Goal: Task Accomplishment & Management: Use online tool/utility

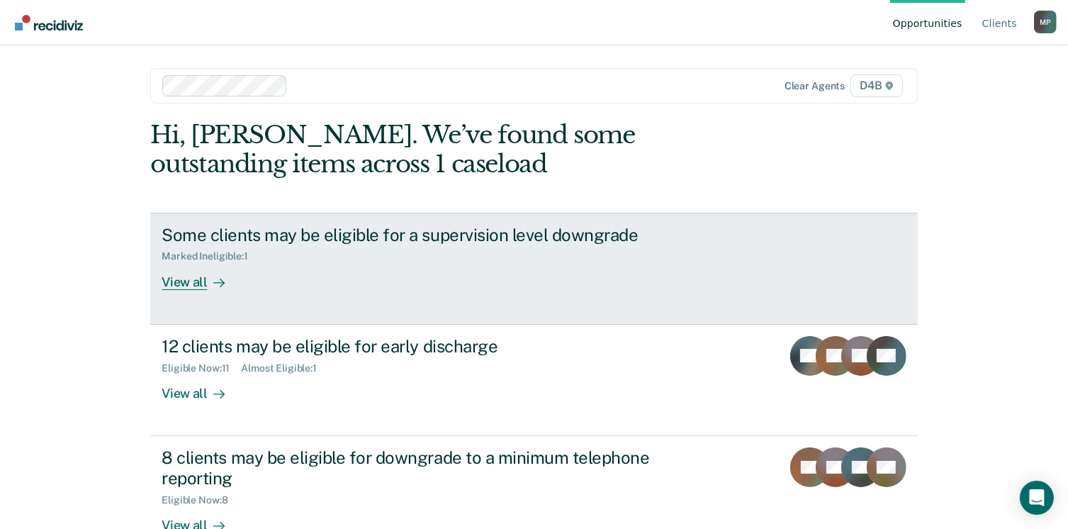
click at [179, 283] on div "View all" at bounding box center [201, 276] width 79 height 28
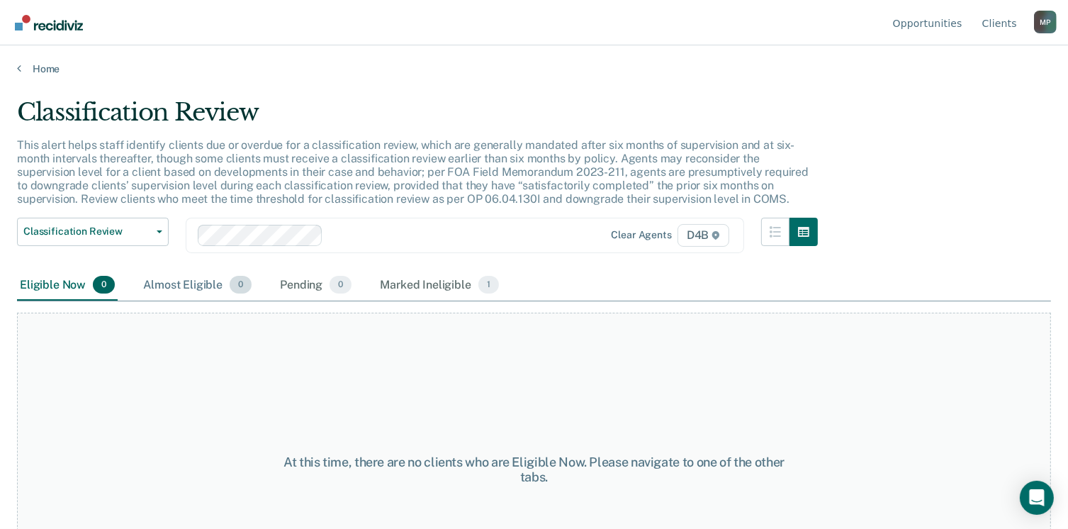
click at [191, 284] on div "Almost Eligible 0" at bounding box center [197, 285] width 114 height 31
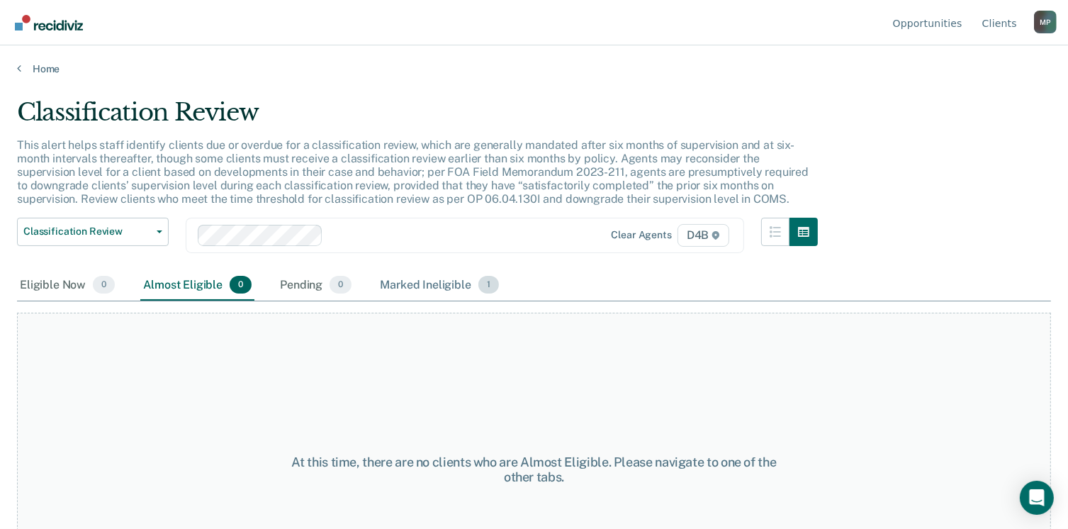
click at [402, 288] on div "Marked Ineligible 1" at bounding box center [439, 285] width 125 height 31
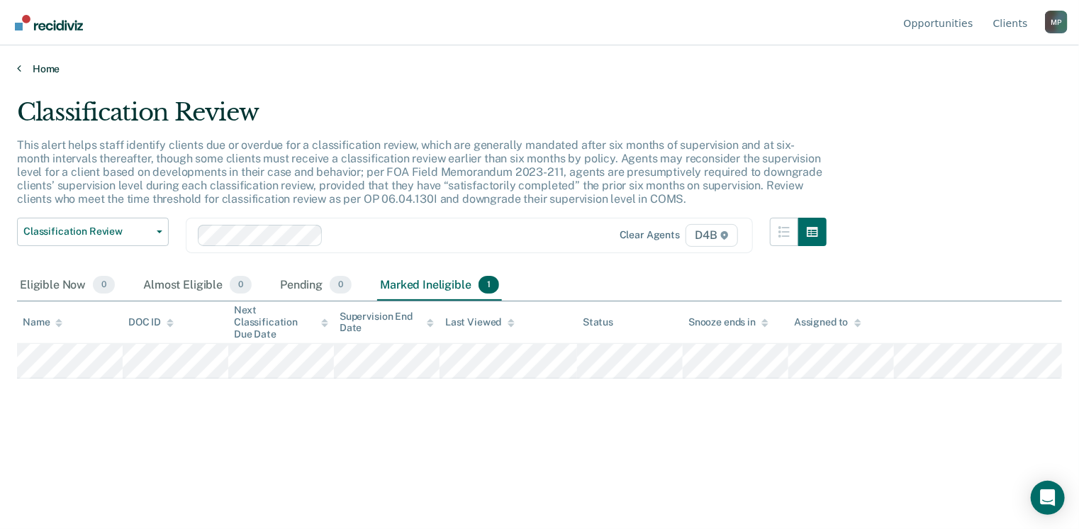
click at [36, 68] on link "Home" at bounding box center [539, 68] width 1045 height 13
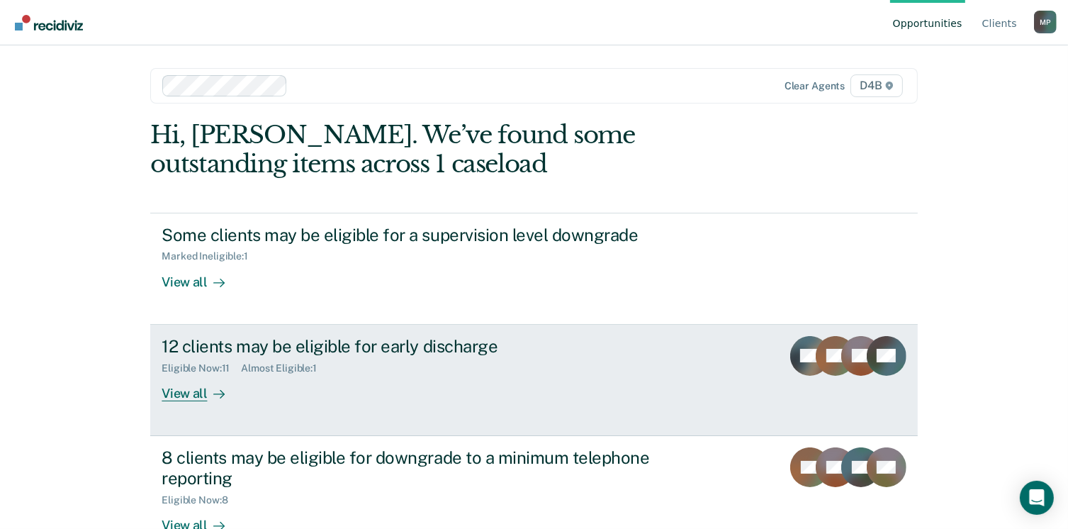
click at [193, 391] on div "View all" at bounding box center [201, 388] width 79 height 28
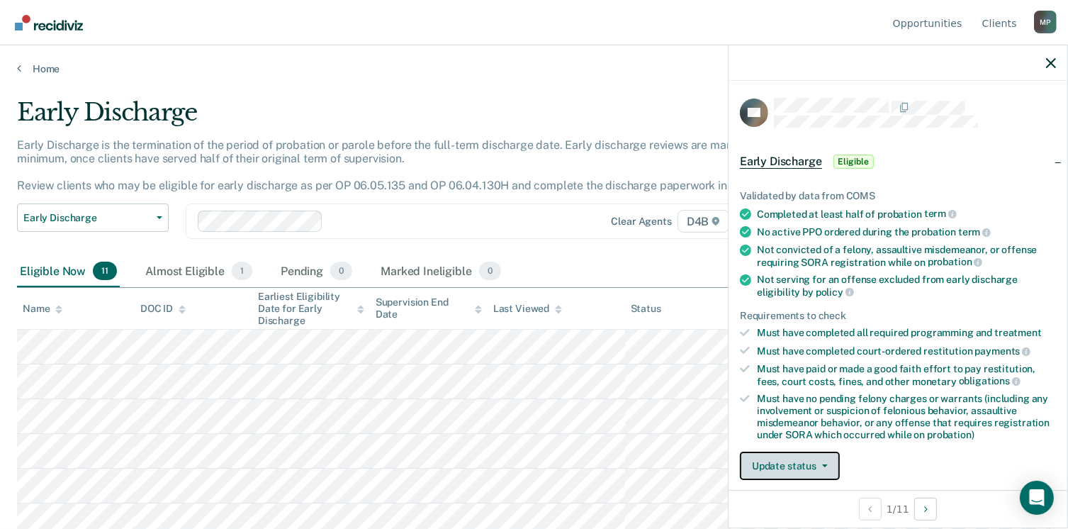
click at [782, 459] on button "Update status" at bounding box center [790, 466] width 100 height 28
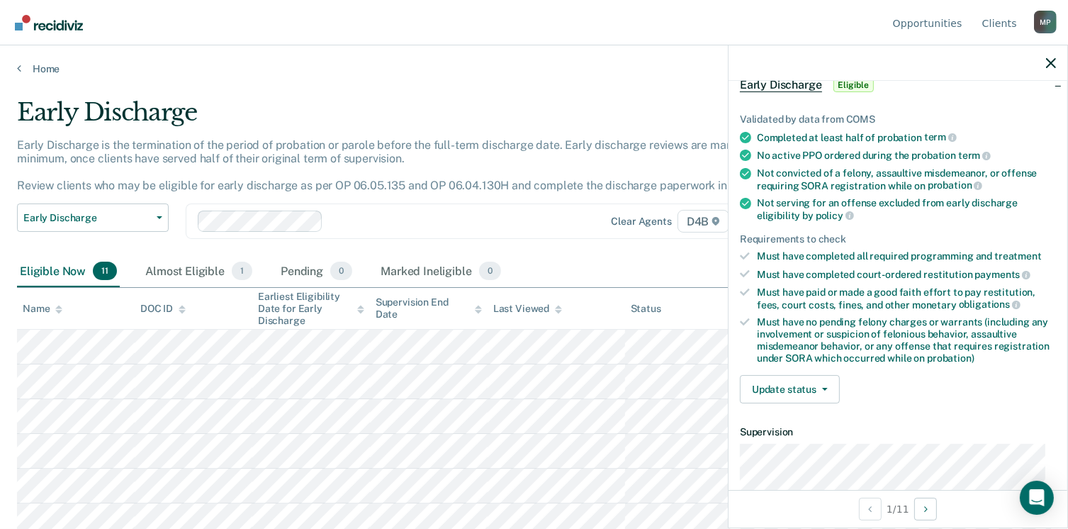
scroll to position [75, 0]
click at [780, 386] on button "Update status" at bounding box center [790, 390] width 100 height 28
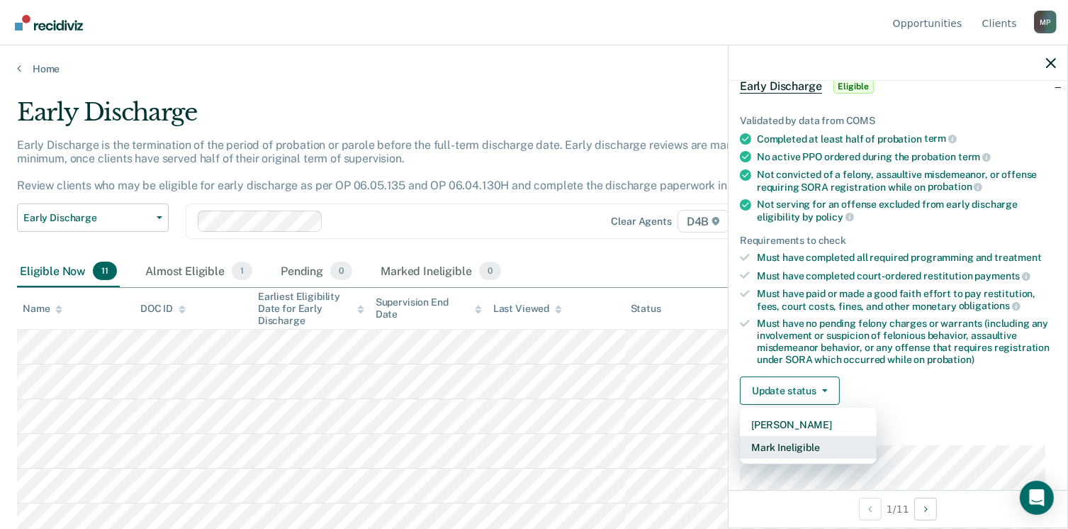
click at [780, 440] on button "Mark Ineligible" at bounding box center [808, 447] width 137 height 23
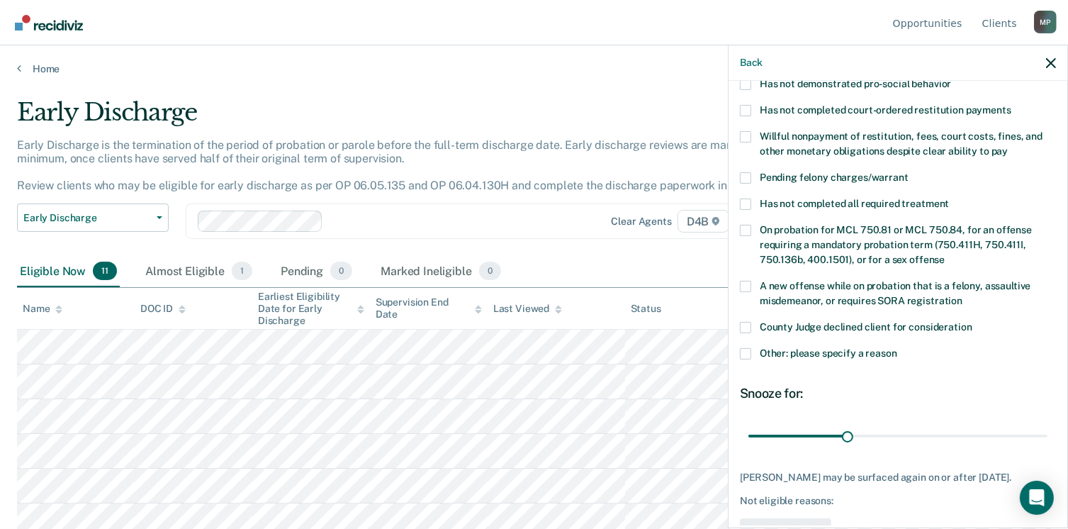
scroll to position [320, 0]
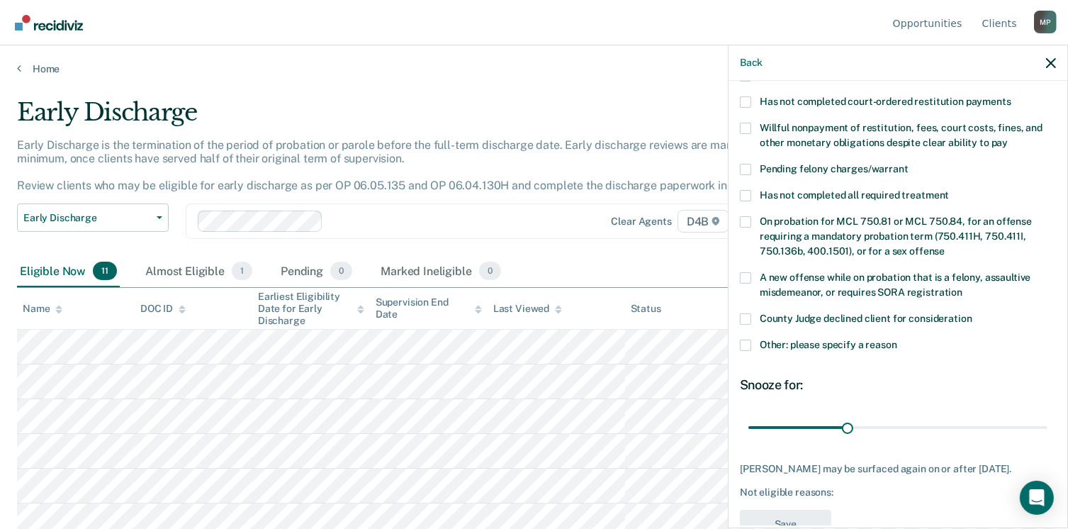
click at [744, 340] on span at bounding box center [745, 345] width 11 height 11
click at [897, 340] on input "Other: please specify a reason" at bounding box center [897, 340] width 0 height 0
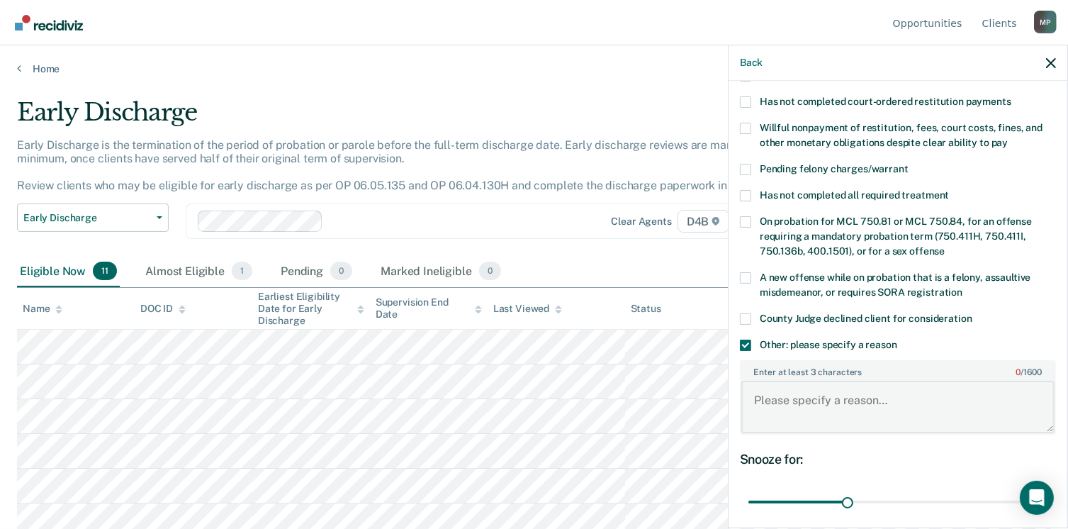
click at [766, 383] on textarea "Enter at least 3 characters 0 / 1600" at bounding box center [897, 407] width 313 height 52
type textarea "W"
type textarea "Court will not discharge until restitution PIF"
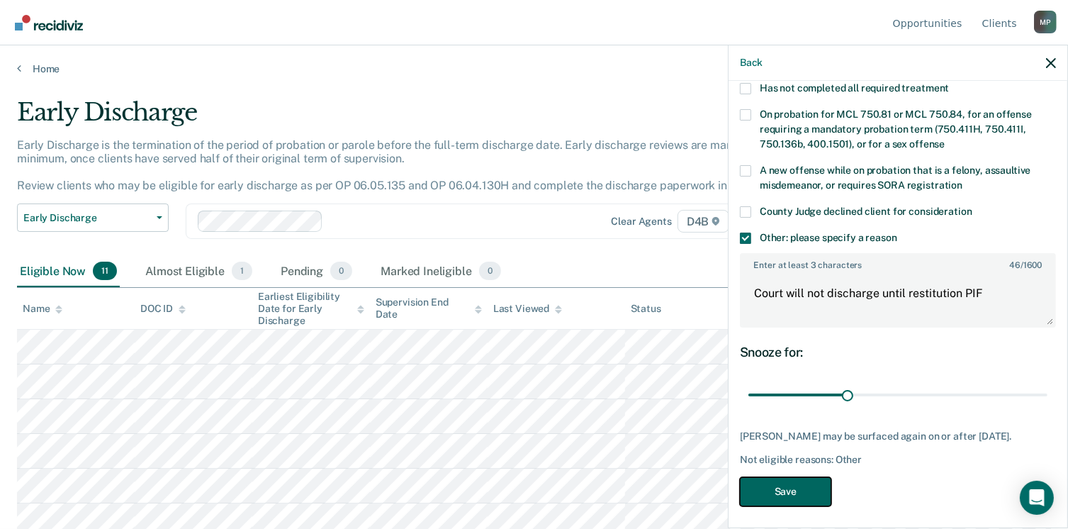
click at [802, 480] on button "Save" at bounding box center [785, 491] width 91 height 29
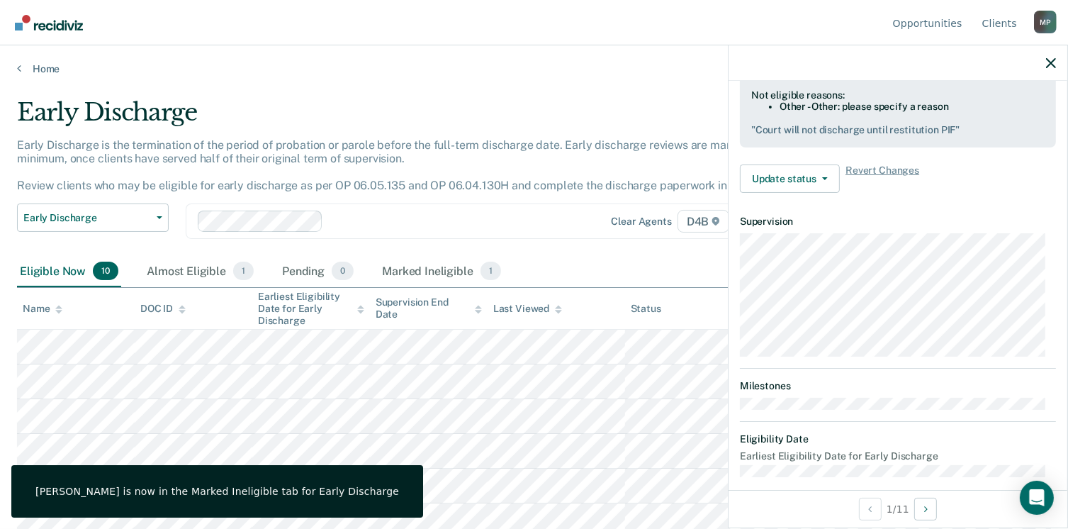
scroll to position [287, 0]
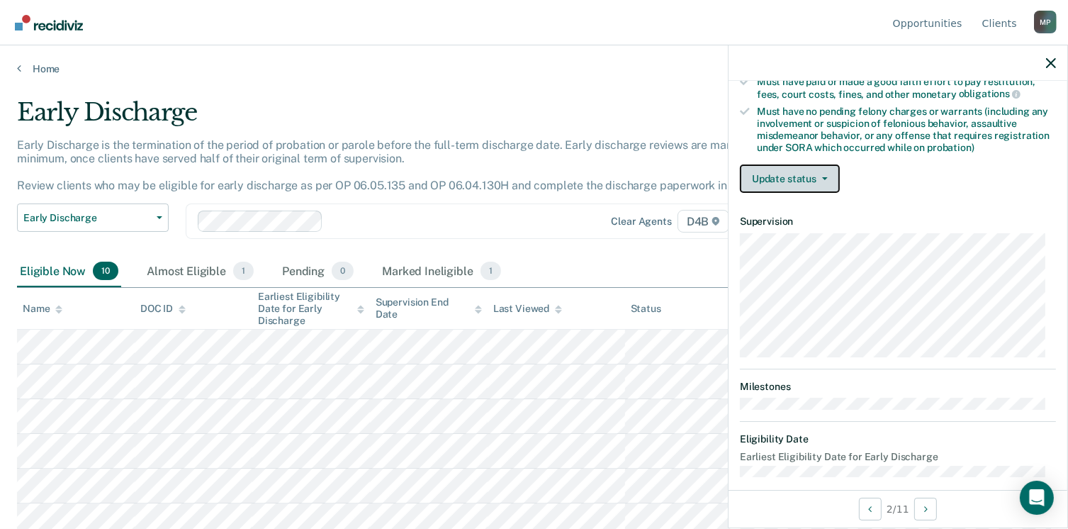
click at [795, 172] on button "Update status" at bounding box center [790, 178] width 100 height 28
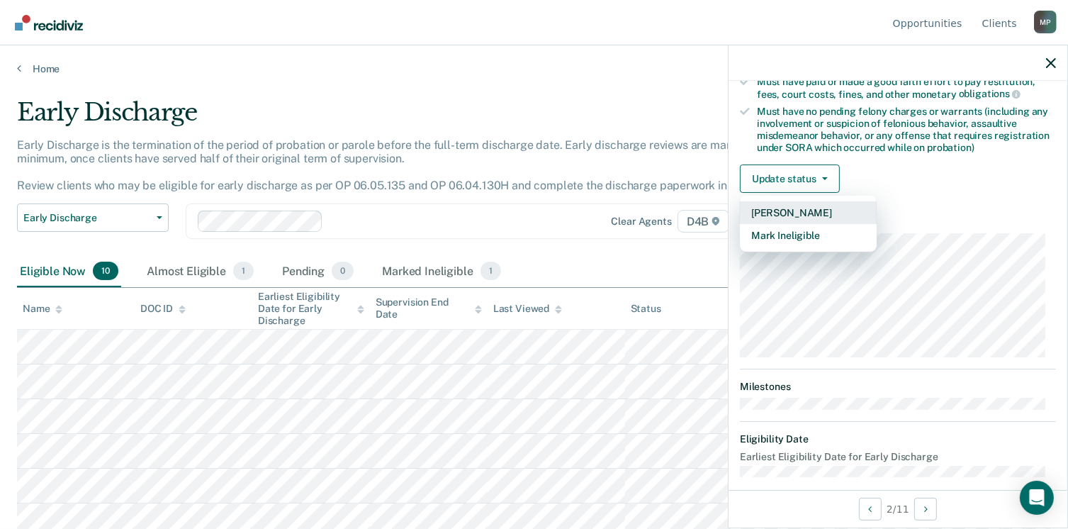
click at [785, 208] on button "[PERSON_NAME]" at bounding box center [808, 212] width 137 height 23
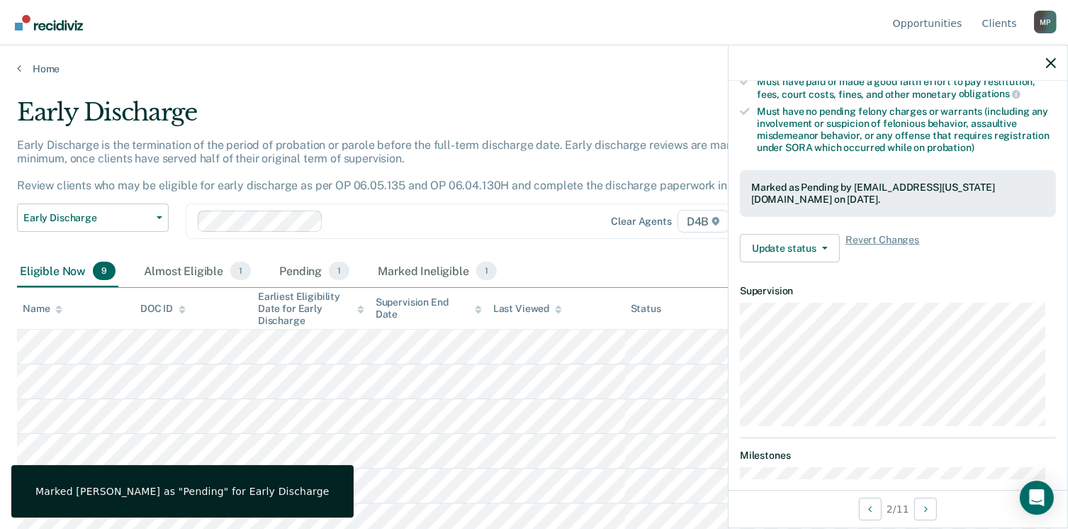
scroll to position [393, 0]
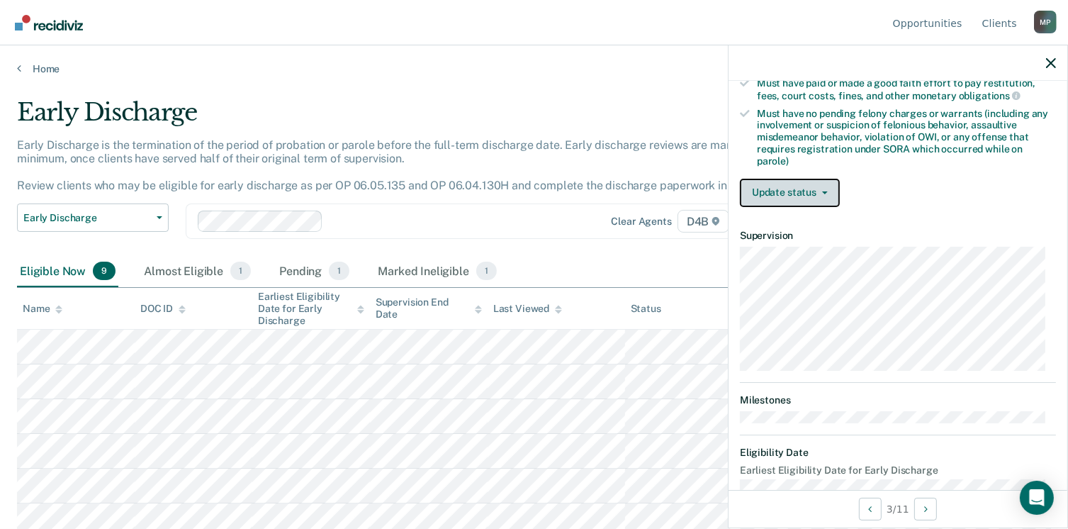
click at [799, 182] on button "Update status" at bounding box center [790, 193] width 100 height 28
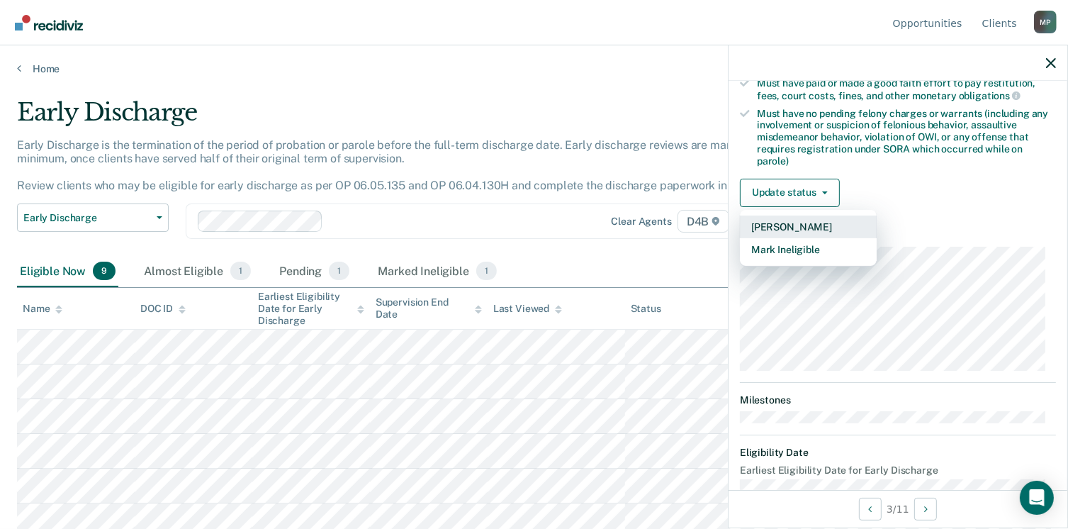
click at [792, 215] on button "[PERSON_NAME]" at bounding box center [808, 226] width 137 height 23
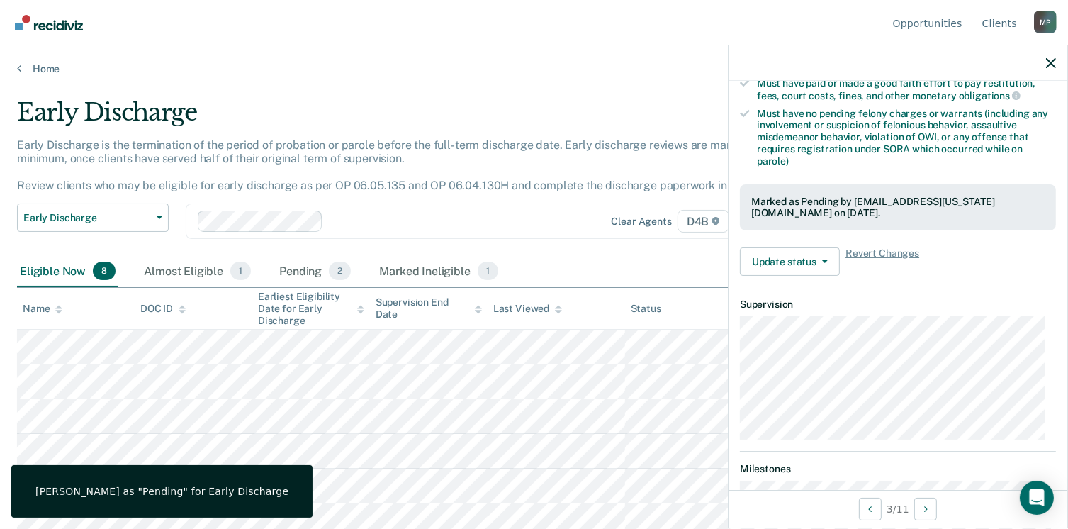
scroll to position [287, 0]
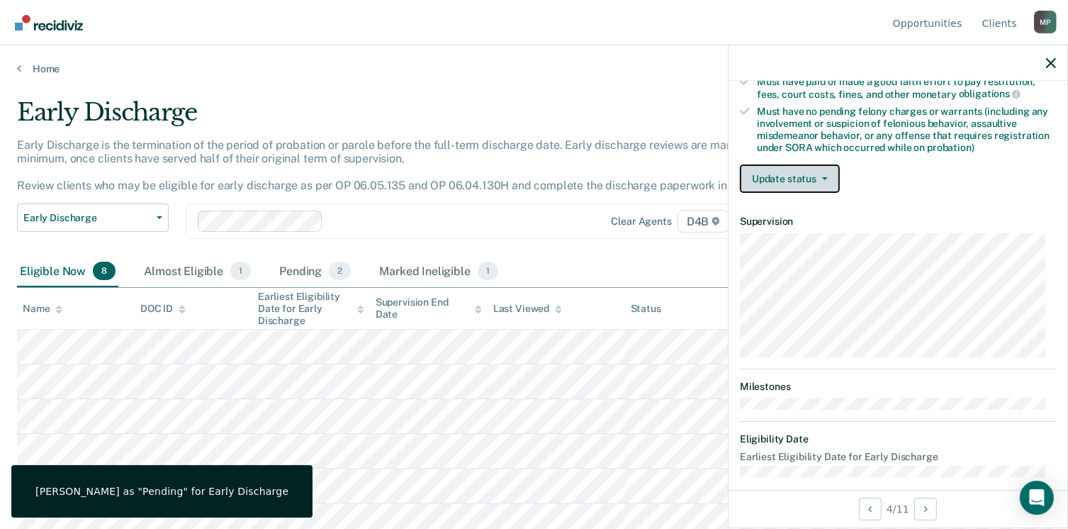
click at [785, 174] on button "Update status" at bounding box center [790, 178] width 100 height 28
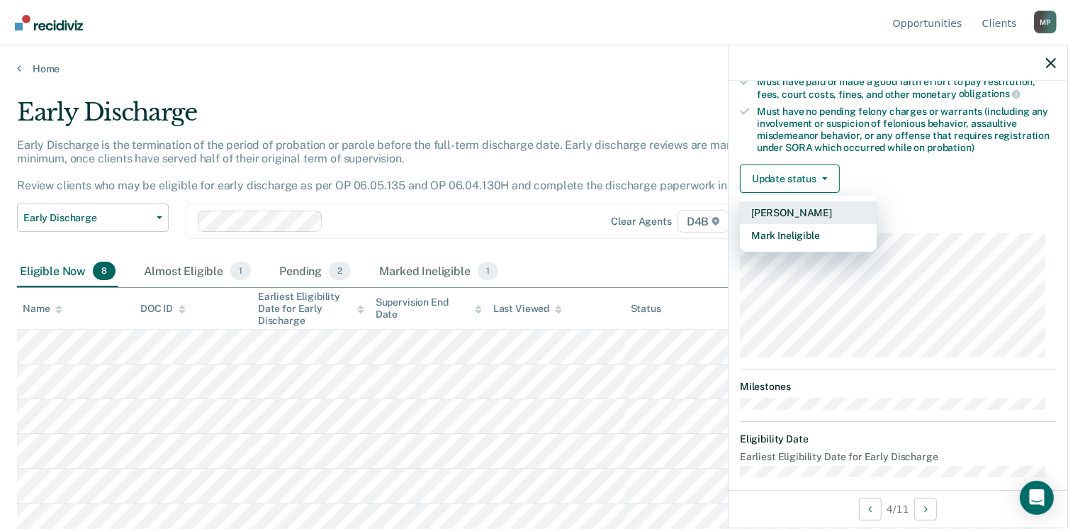
click at [783, 201] on button "[PERSON_NAME]" at bounding box center [808, 212] width 137 height 23
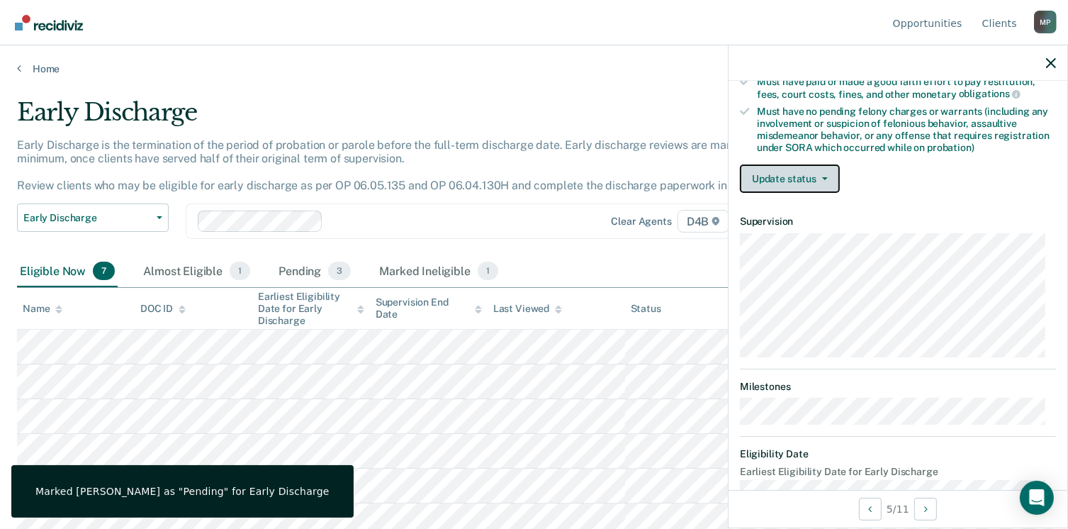
click at [777, 169] on button "Update status" at bounding box center [790, 178] width 100 height 28
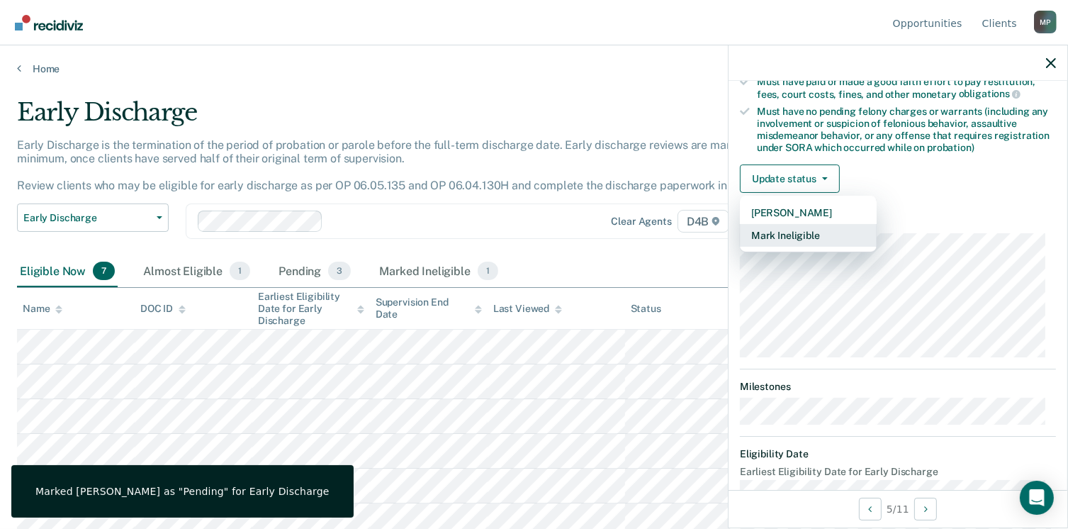
click at [777, 232] on button "Mark Ineligible" at bounding box center [808, 235] width 137 height 23
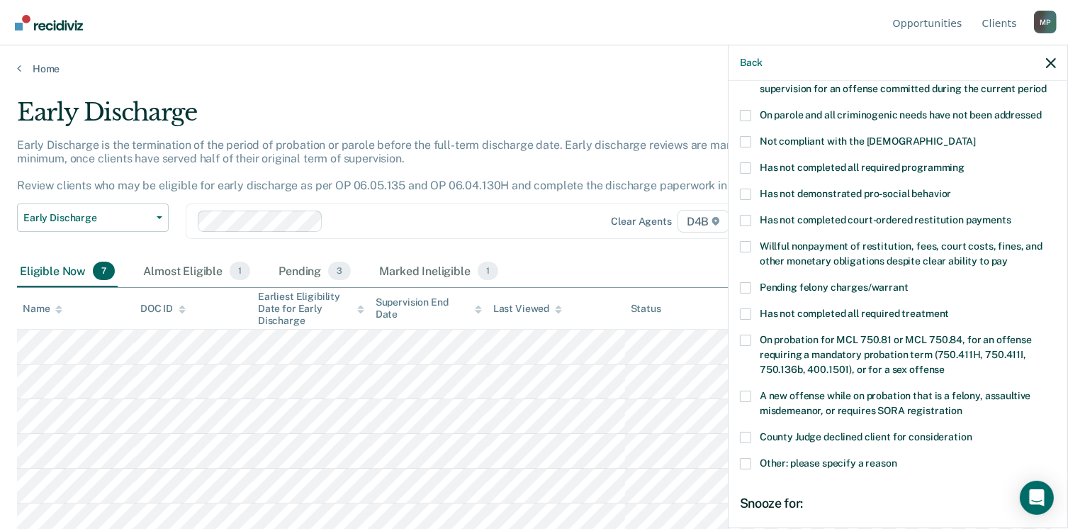
scroll to position [174, 0]
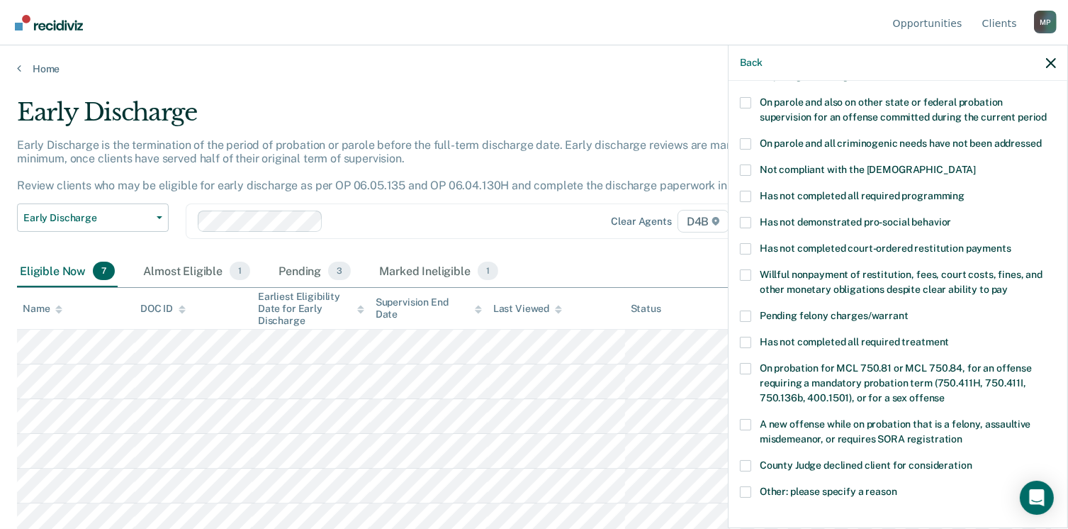
click at [742, 191] on span at bounding box center [745, 196] width 11 height 11
click at [965, 191] on input "Has not completed all required programming" at bounding box center [965, 191] width 0 height 0
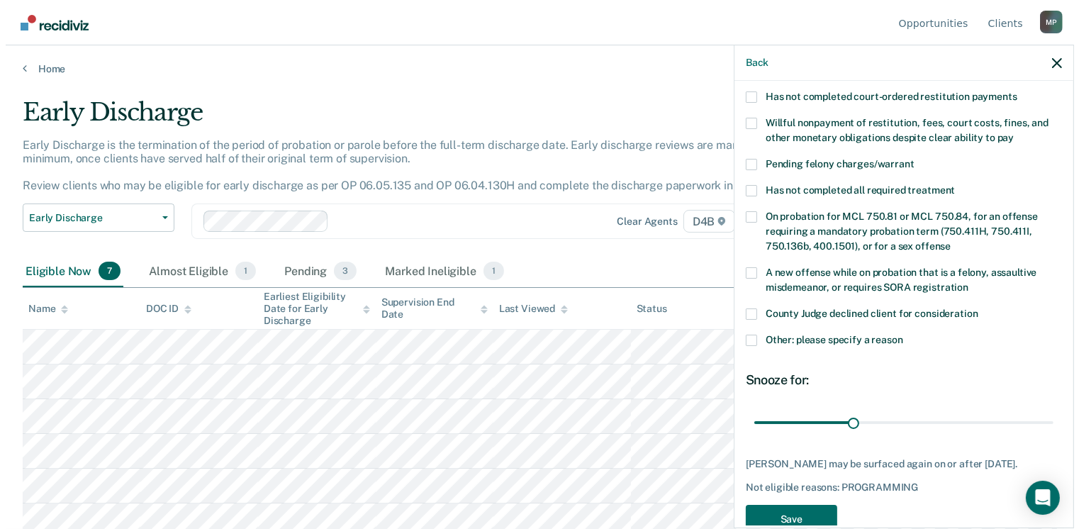
scroll to position [342, 0]
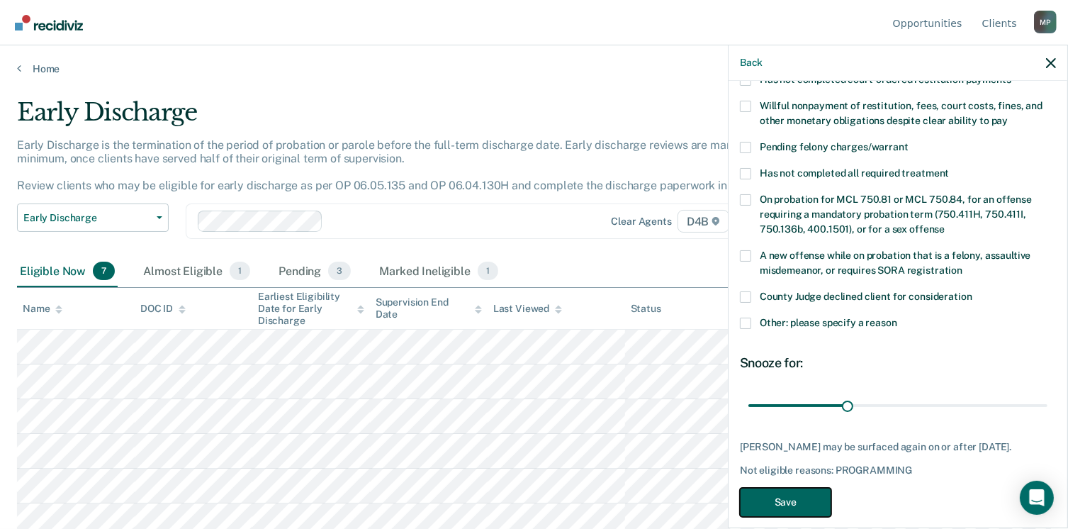
click at [778, 488] on button "Save" at bounding box center [785, 502] width 91 height 29
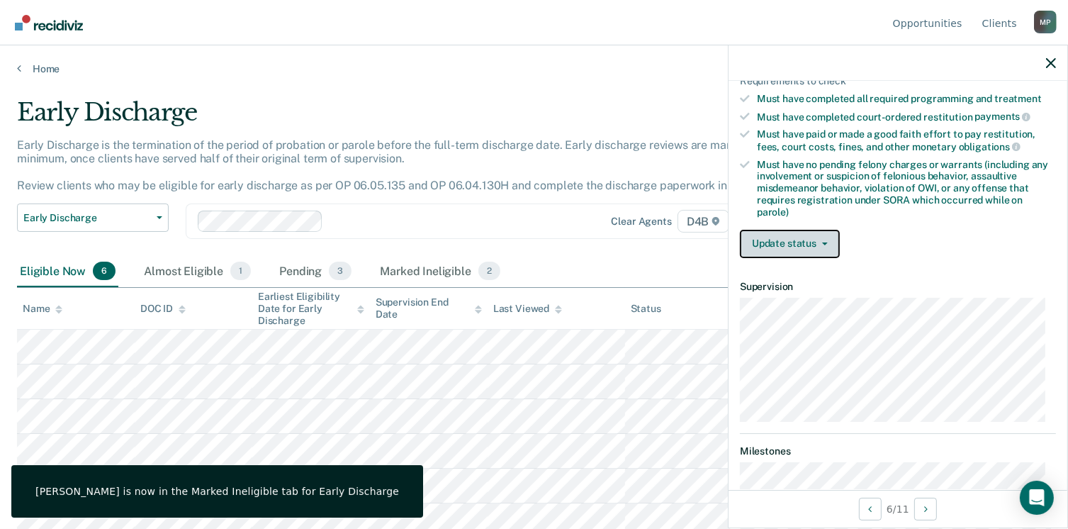
click at [775, 234] on button "Update status" at bounding box center [790, 244] width 100 height 28
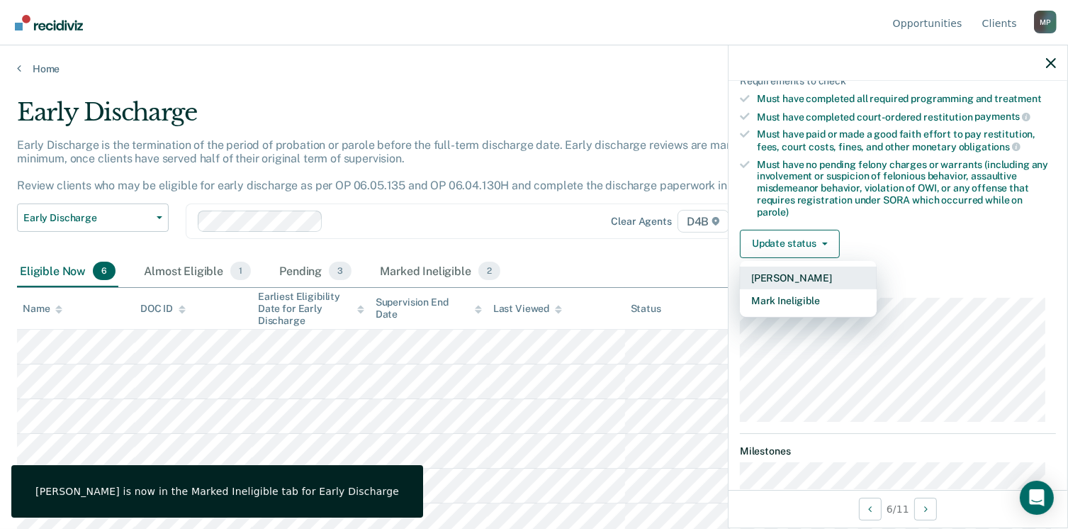
click at [775, 269] on button "[PERSON_NAME]" at bounding box center [808, 278] width 137 height 23
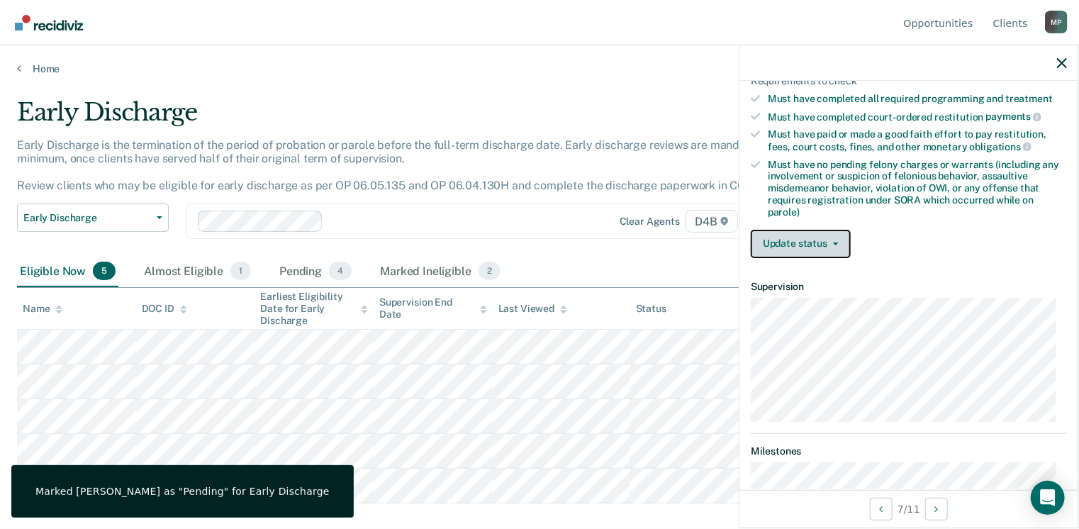
click at [791, 231] on button "Update status" at bounding box center [801, 244] width 100 height 28
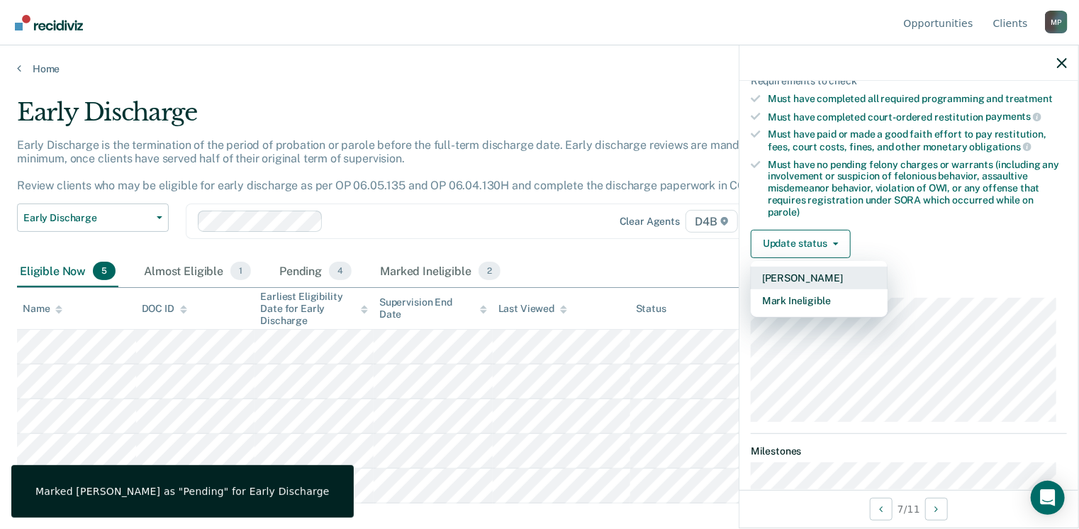
click at [788, 270] on button "[PERSON_NAME]" at bounding box center [819, 278] width 137 height 23
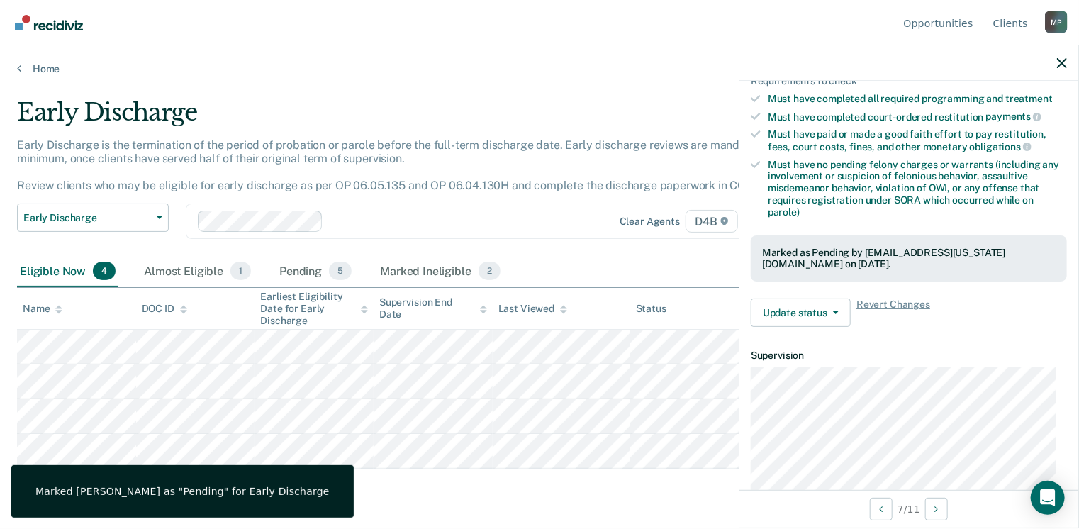
scroll to position [236, 0]
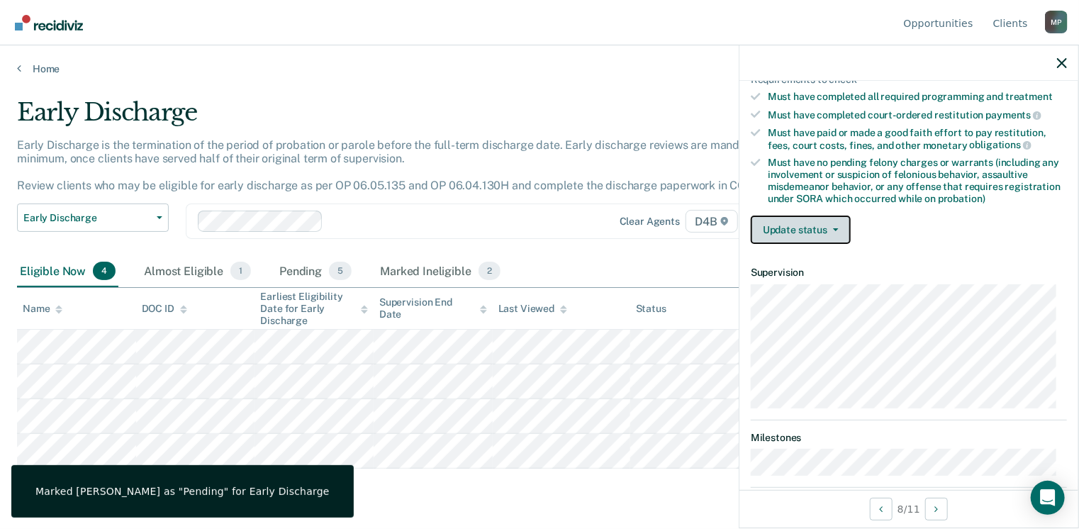
click at [815, 231] on button "Update status" at bounding box center [801, 229] width 100 height 28
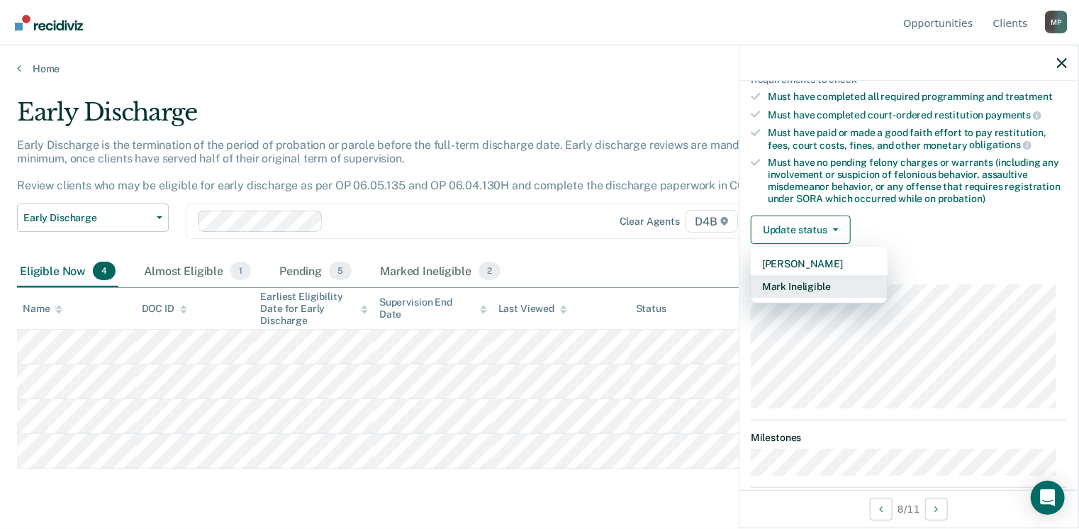
click at [802, 279] on button "Mark Ineligible" at bounding box center [819, 286] width 137 height 23
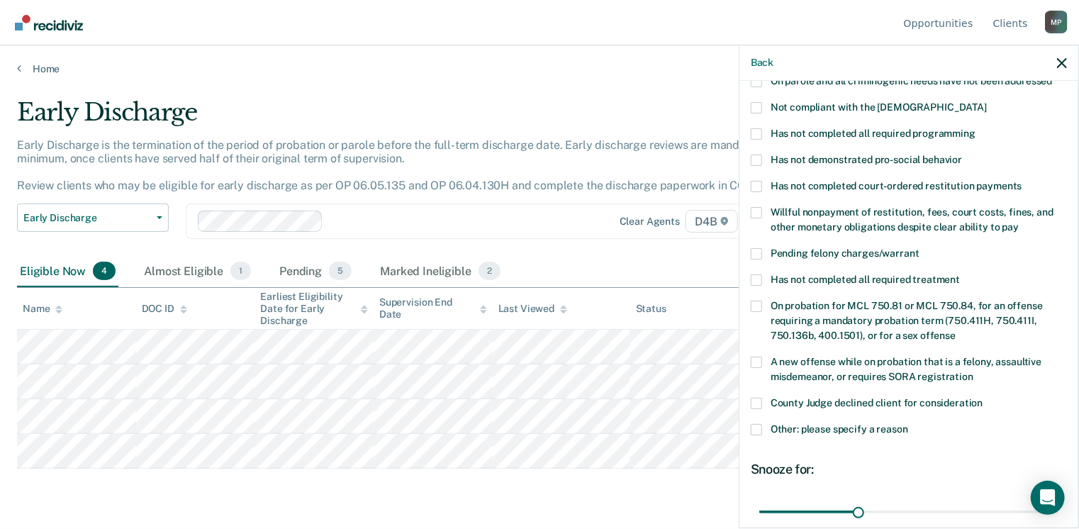
click at [757, 248] on span at bounding box center [756, 253] width 11 height 11
click at [919, 248] on input "Pending felony charges/warrant" at bounding box center [919, 248] width 0 height 0
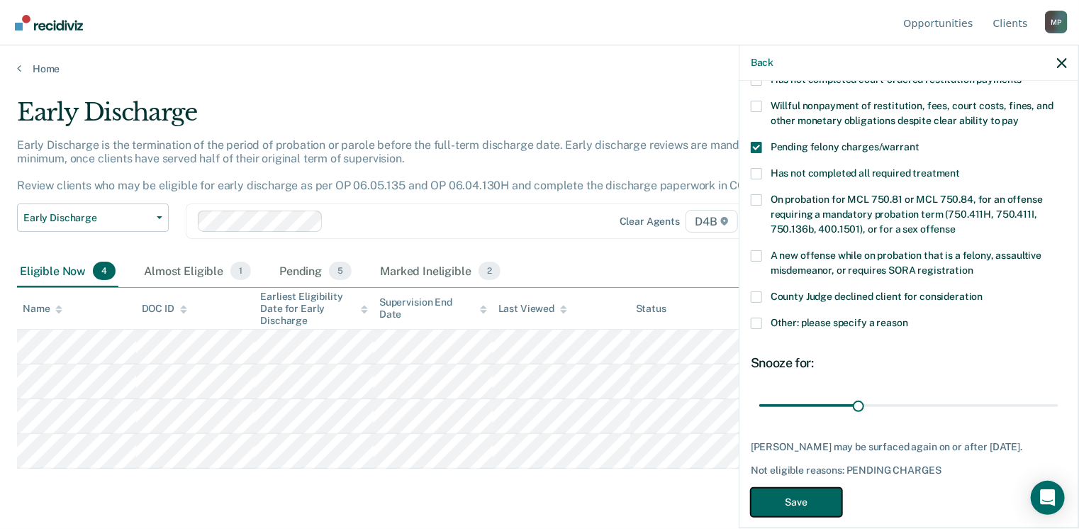
click at [800, 488] on button "Save" at bounding box center [796, 502] width 91 height 29
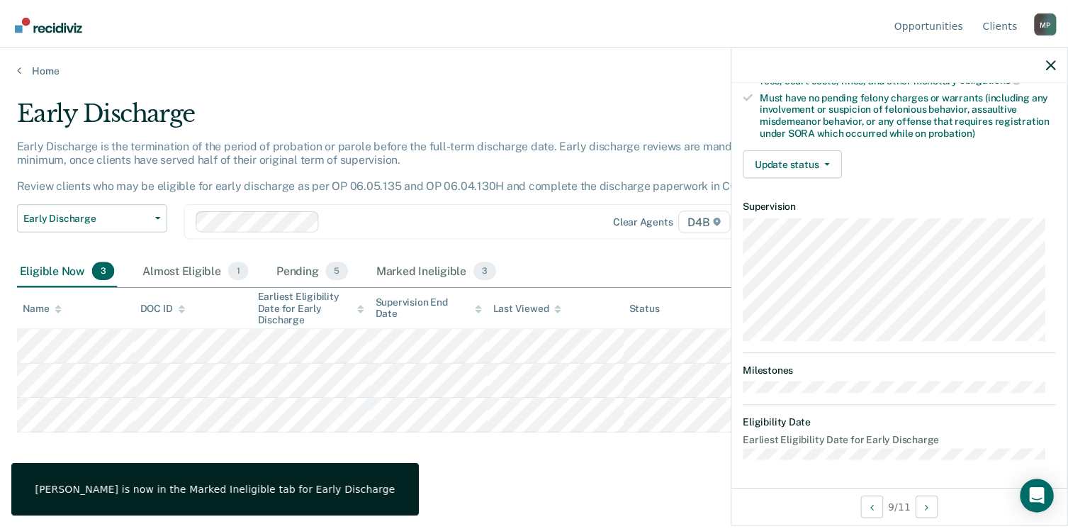
scroll to position [298, 0]
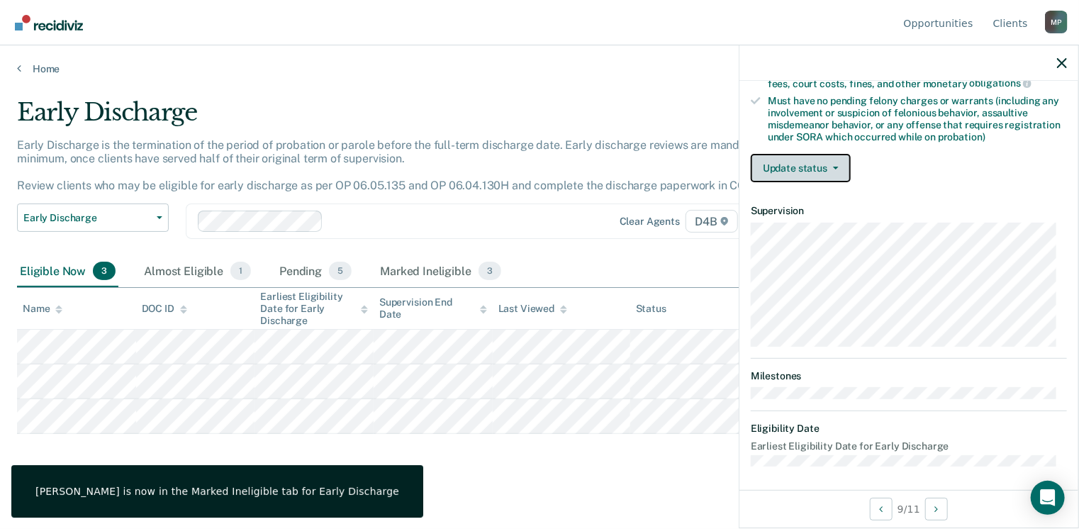
click at [780, 155] on button "Update status" at bounding box center [801, 168] width 100 height 28
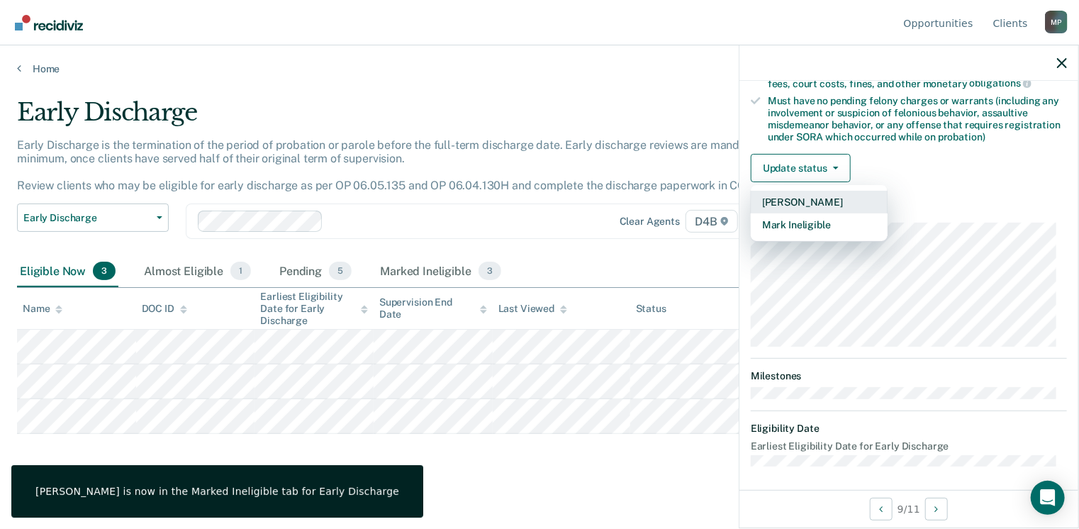
click at [791, 194] on button "[PERSON_NAME]" at bounding box center [819, 202] width 137 height 23
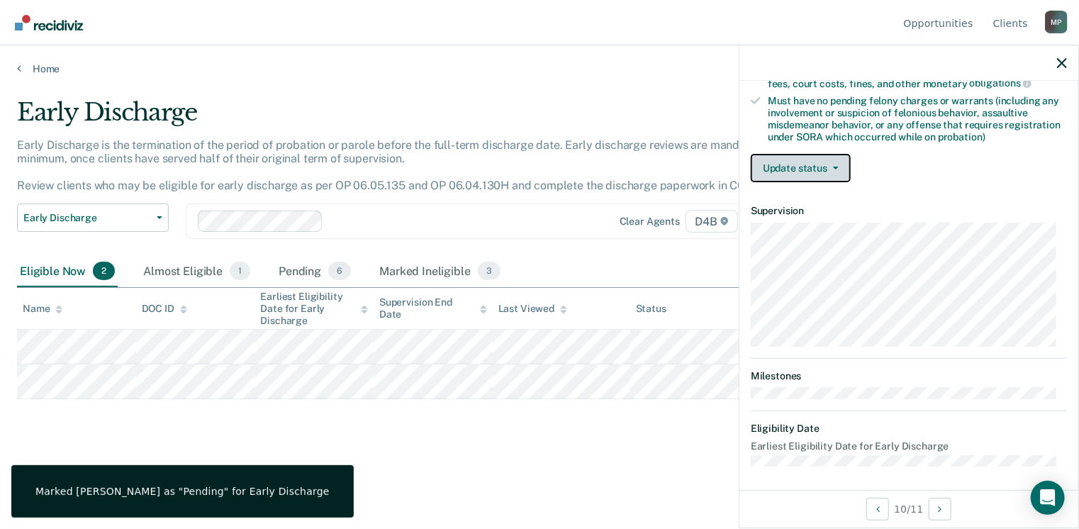
click at [791, 159] on button "Update status" at bounding box center [801, 168] width 100 height 28
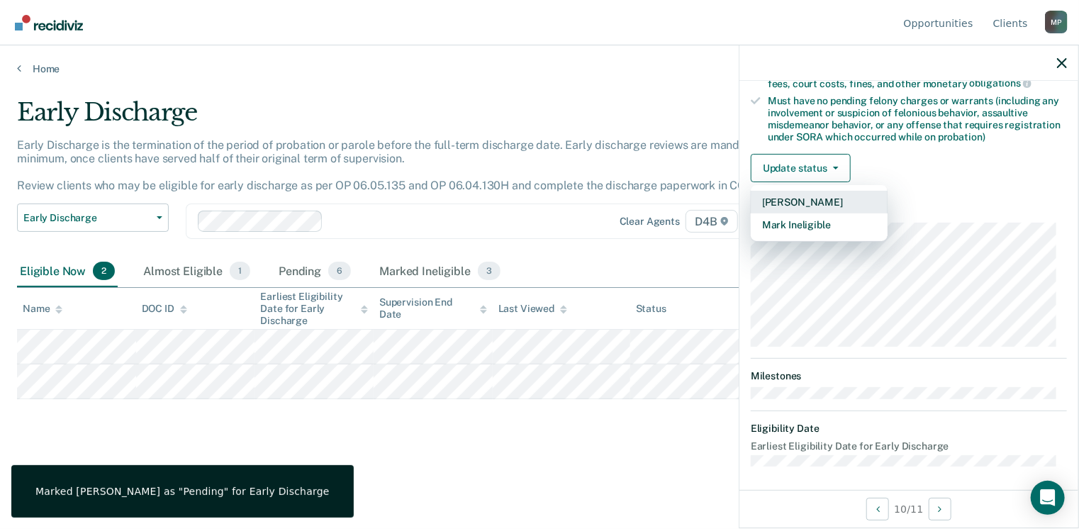
click at [787, 194] on button "[PERSON_NAME]" at bounding box center [819, 202] width 137 height 23
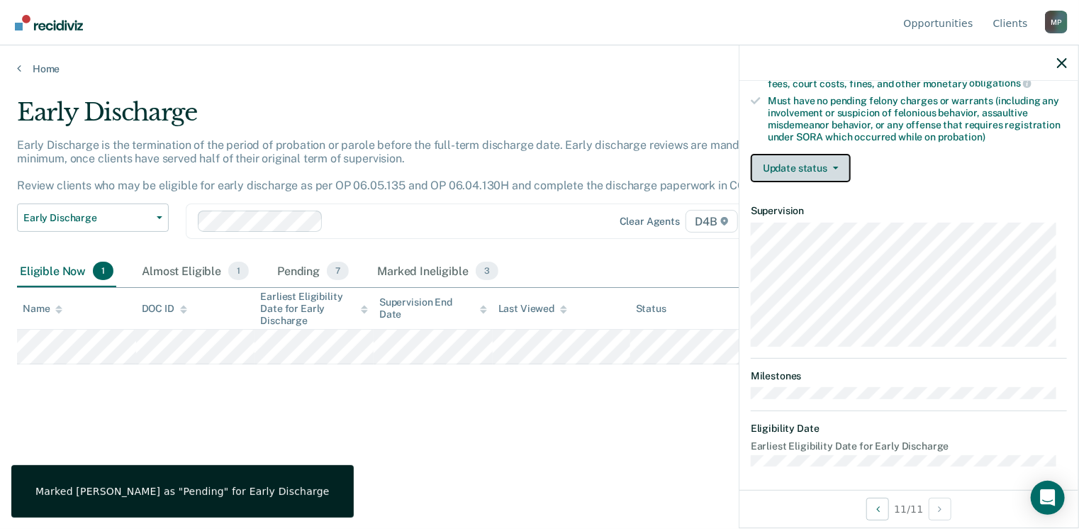
click at [785, 161] on button "Update status" at bounding box center [801, 168] width 100 height 28
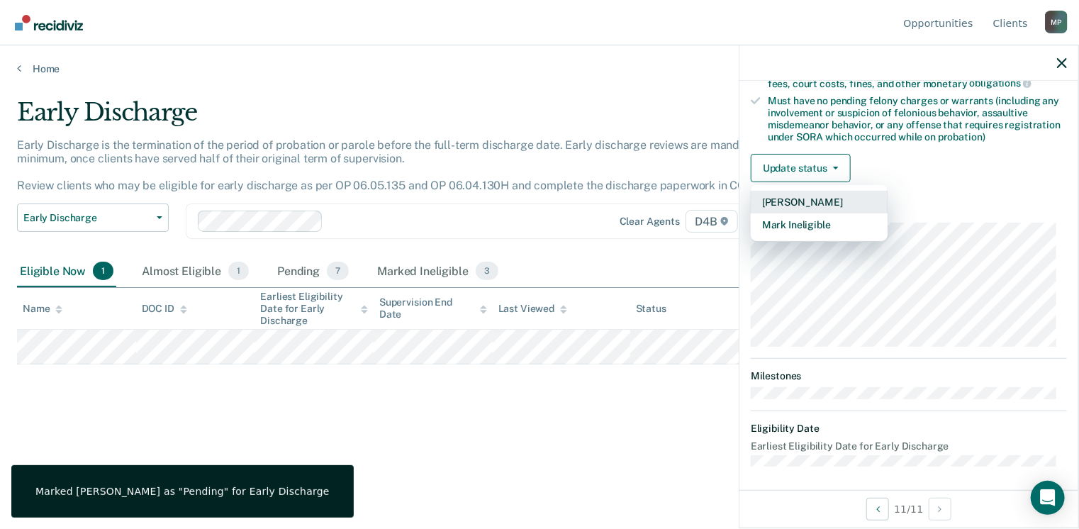
click at [794, 195] on button "[PERSON_NAME]" at bounding box center [819, 202] width 137 height 23
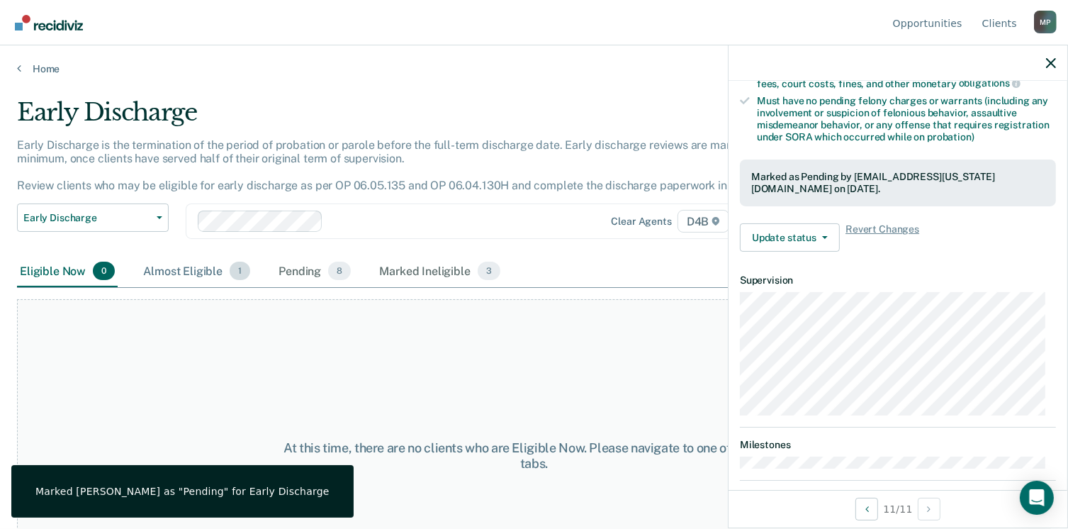
click at [187, 265] on div "Almost Eligible 1" at bounding box center [196, 271] width 113 height 31
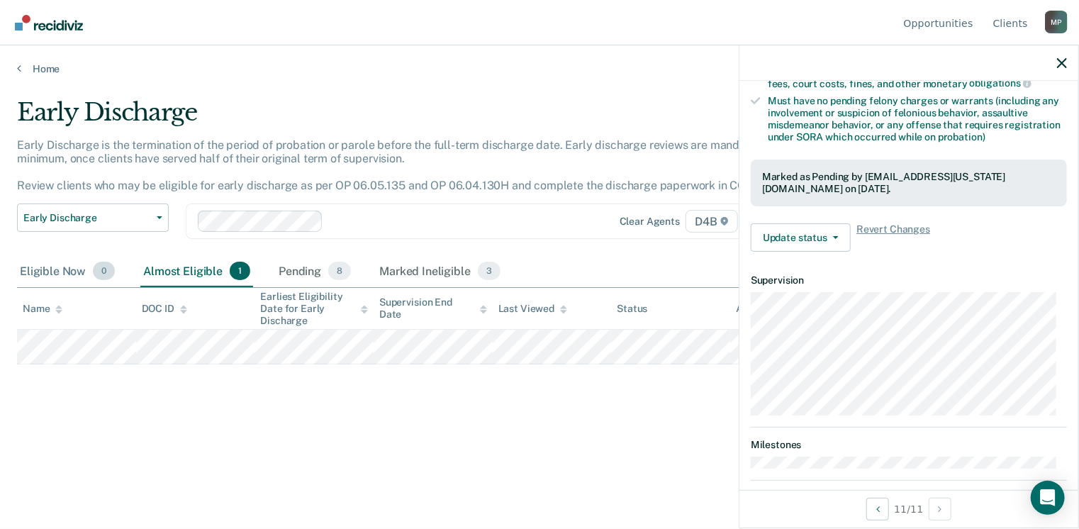
click at [70, 271] on div "Eligible Now 0" at bounding box center [67, 271] width 101 height 31
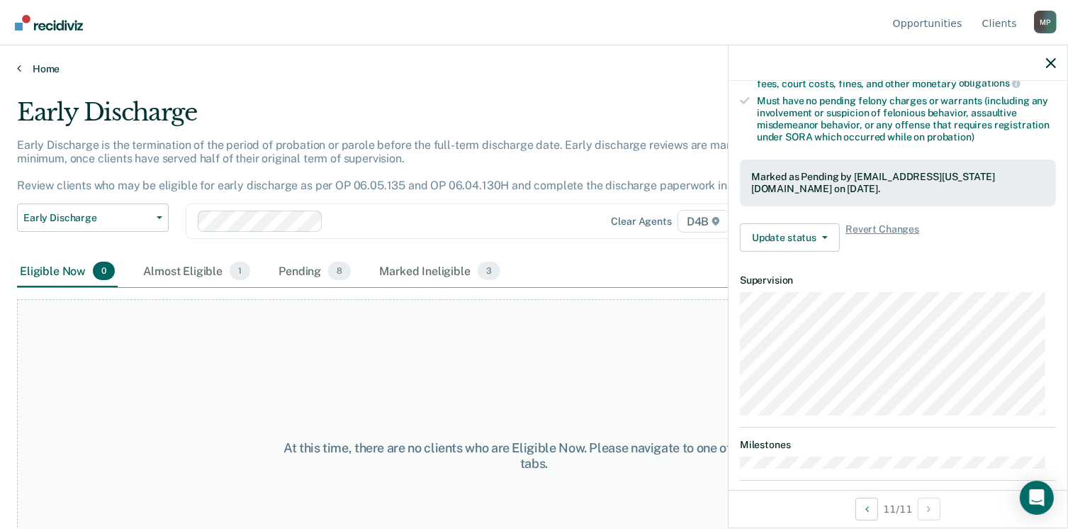
click at [45, 67] on link "Home" at bounding box center [534, 68] width 1034 height 13
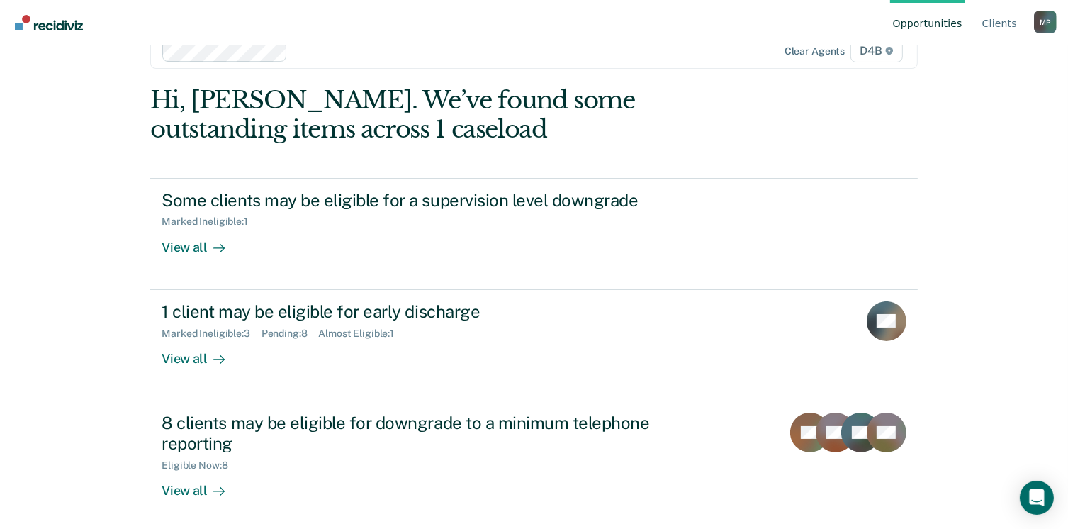
scroll to position [38, 0]
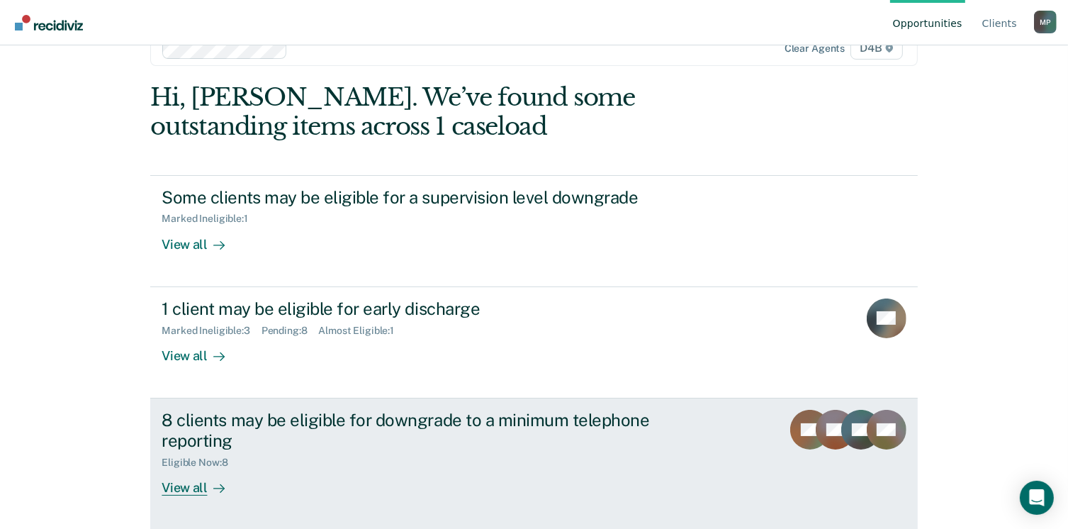
click at [176, 486] on div "View all" at bounding box center [201, 482] width 79 height 28
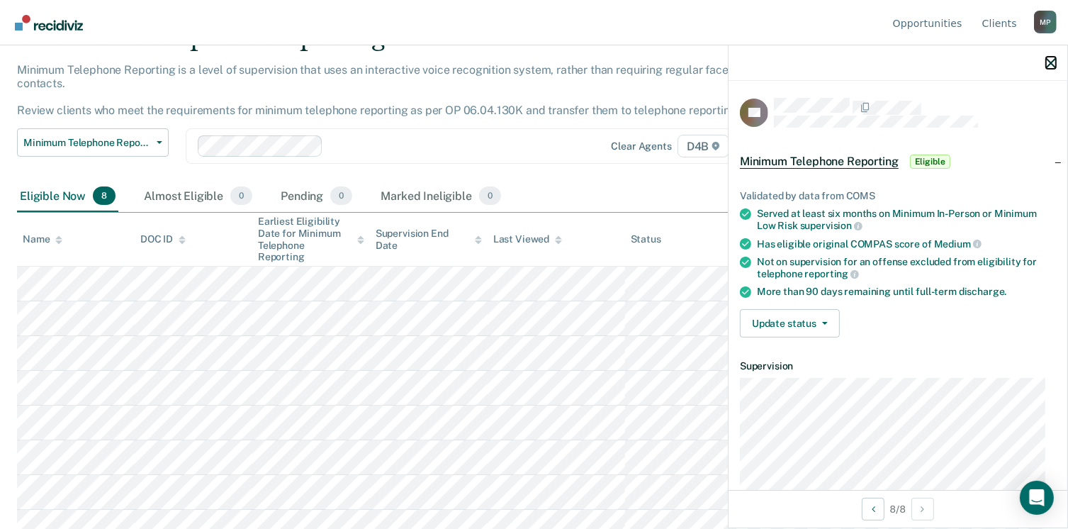
click at [1046, 62] on icon "button" at bounding box center [1051, 63] width 10 height 10
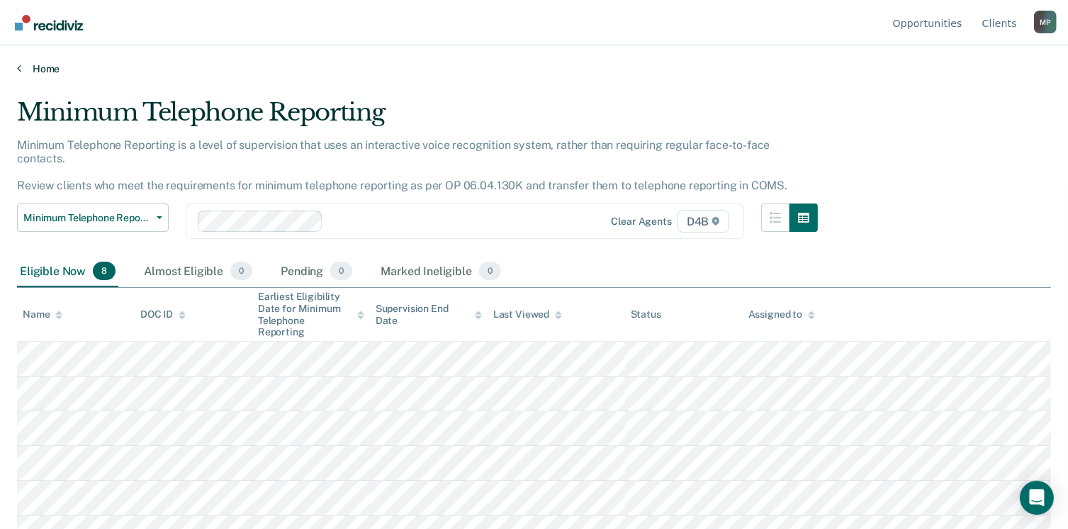
click at [43, 69] on link "Home" at bounding box center [534, 68] width 1034 height 13
